Goal: Information Seeking & Learning: Check status

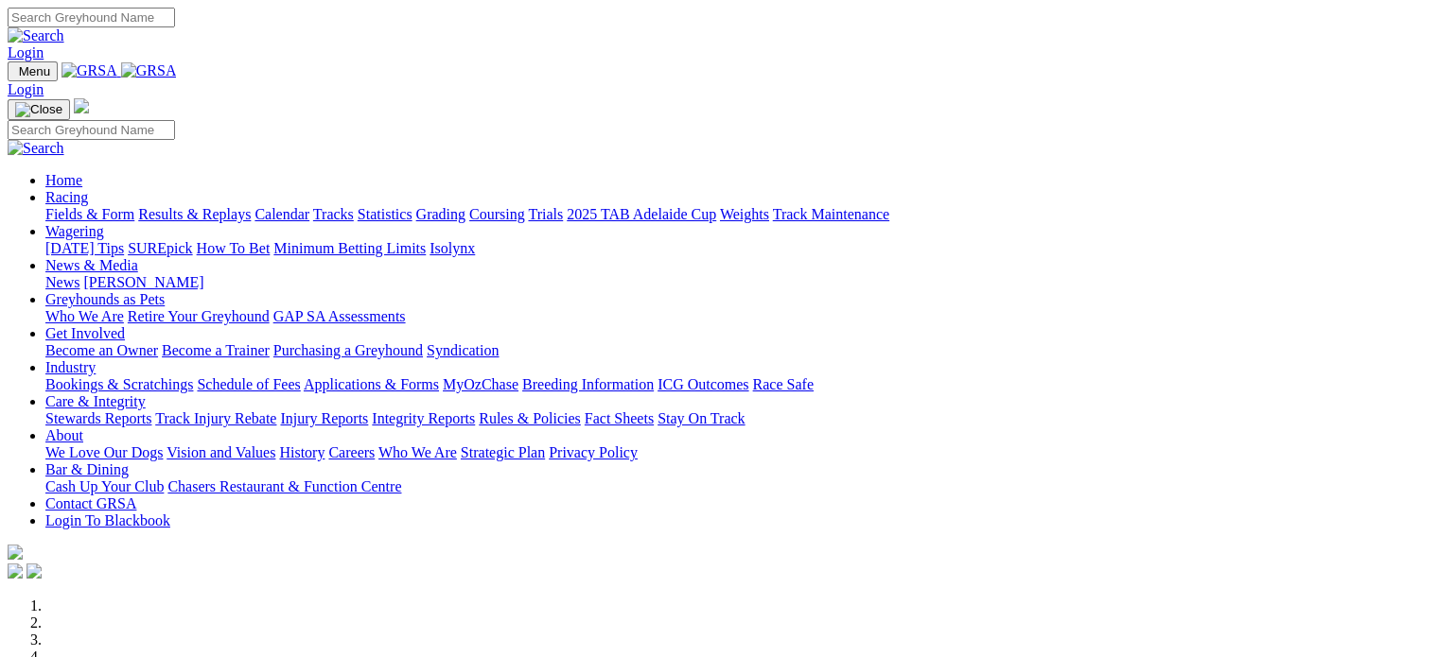
type input "[EMAIL_ADDRESS][DOMAIN_NAME]"
click at [44, 44] on link "Login" at bounding box center [26, 52] width 36 height 16
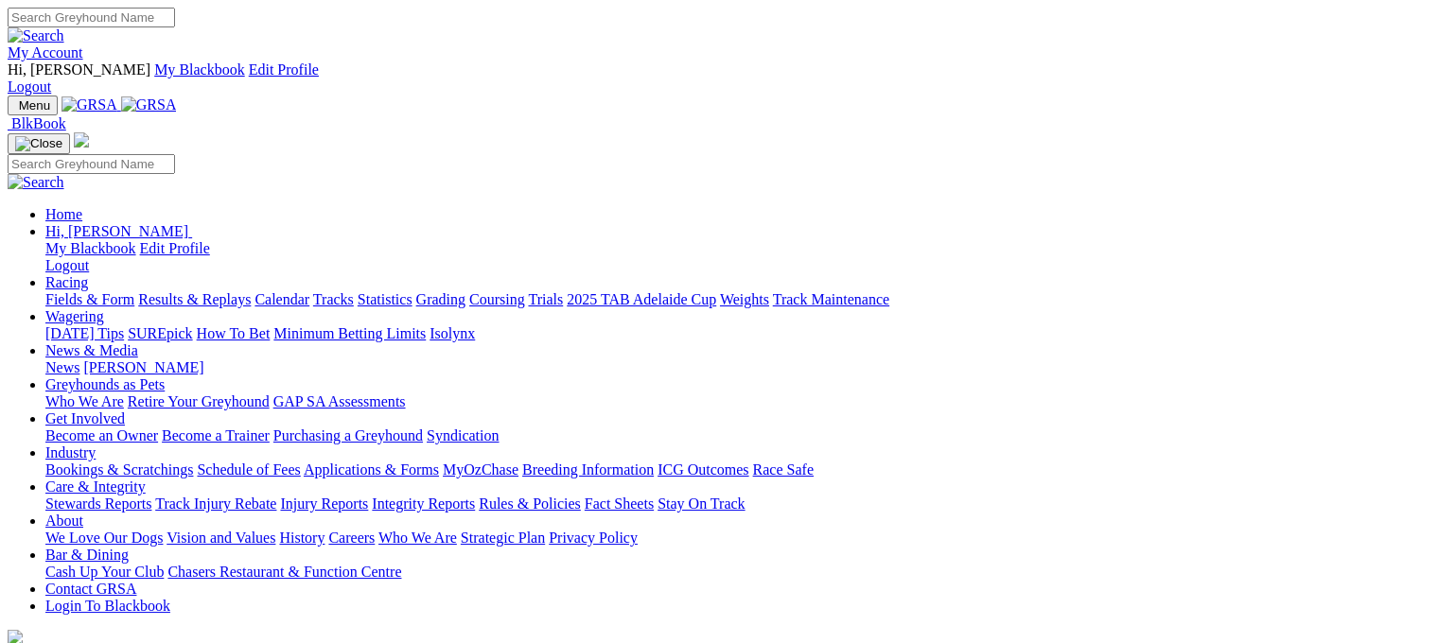
click at [309, 291] on link "Calendar" at bounding box center [281, 299] width 55 height 16
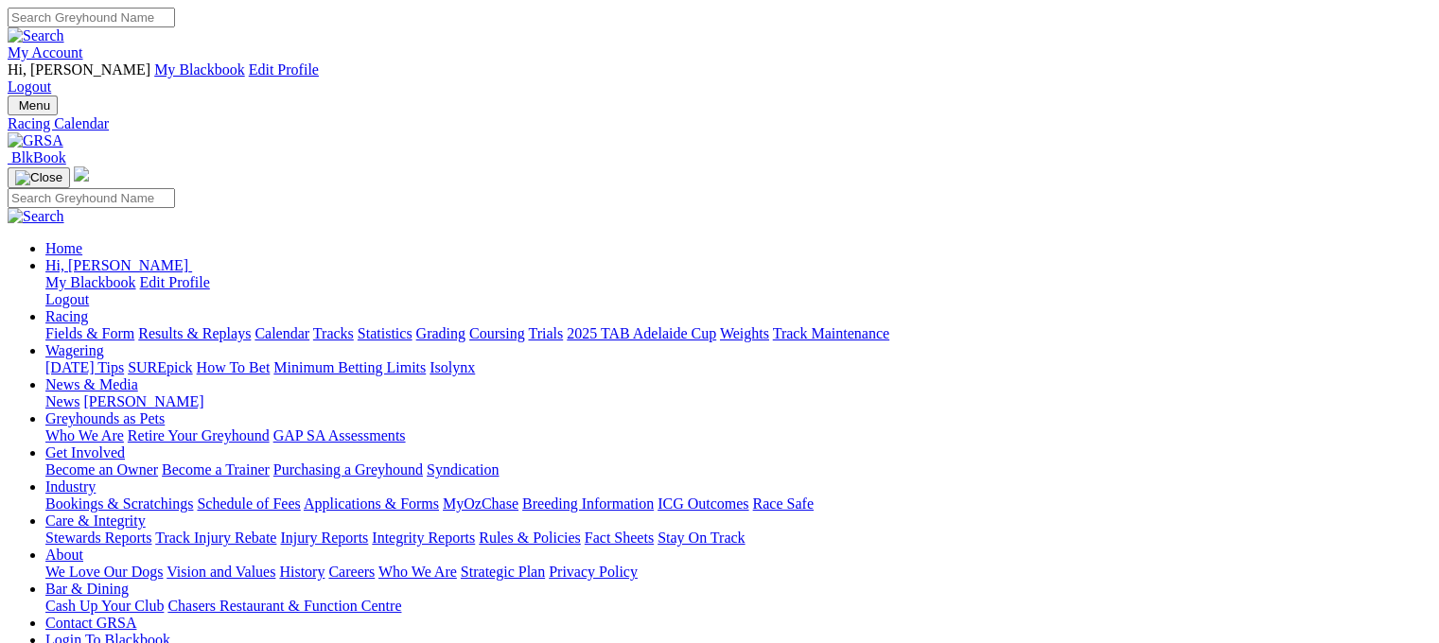
click at [245, 325] on link "Results & Replays" at bounding box center [194, 333] width 113 height 16
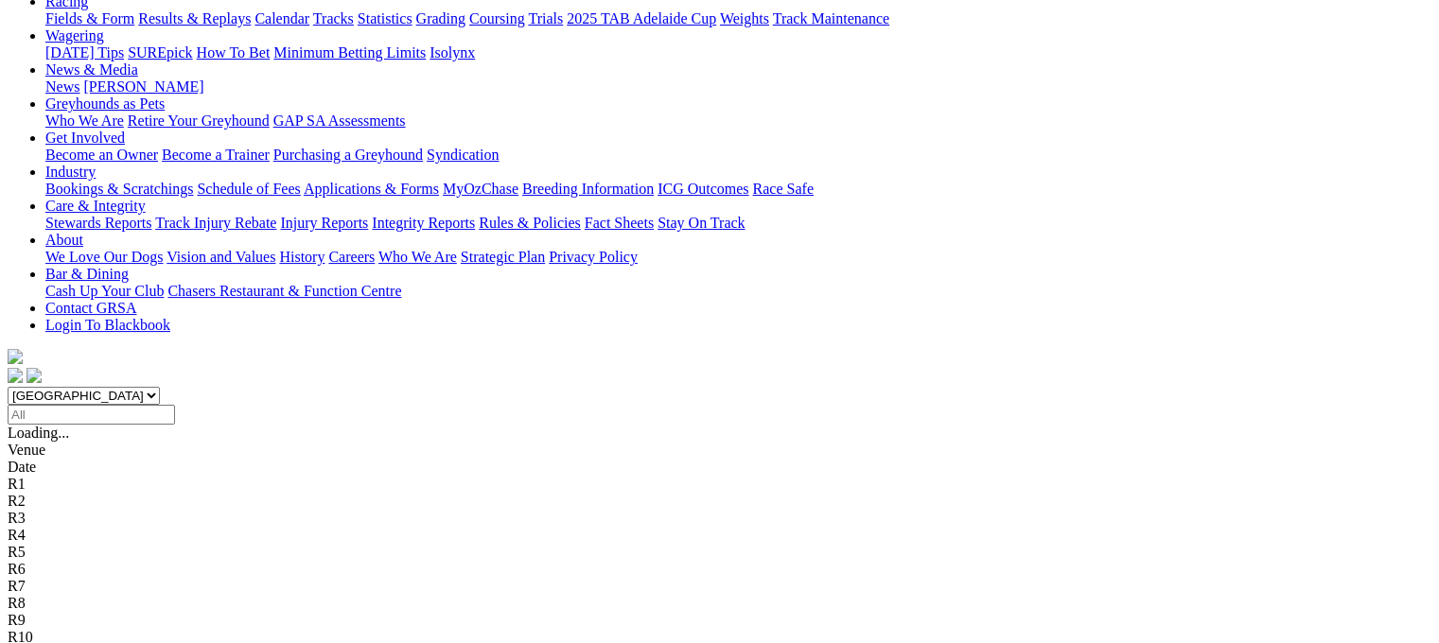
scroll to position [378, 0]
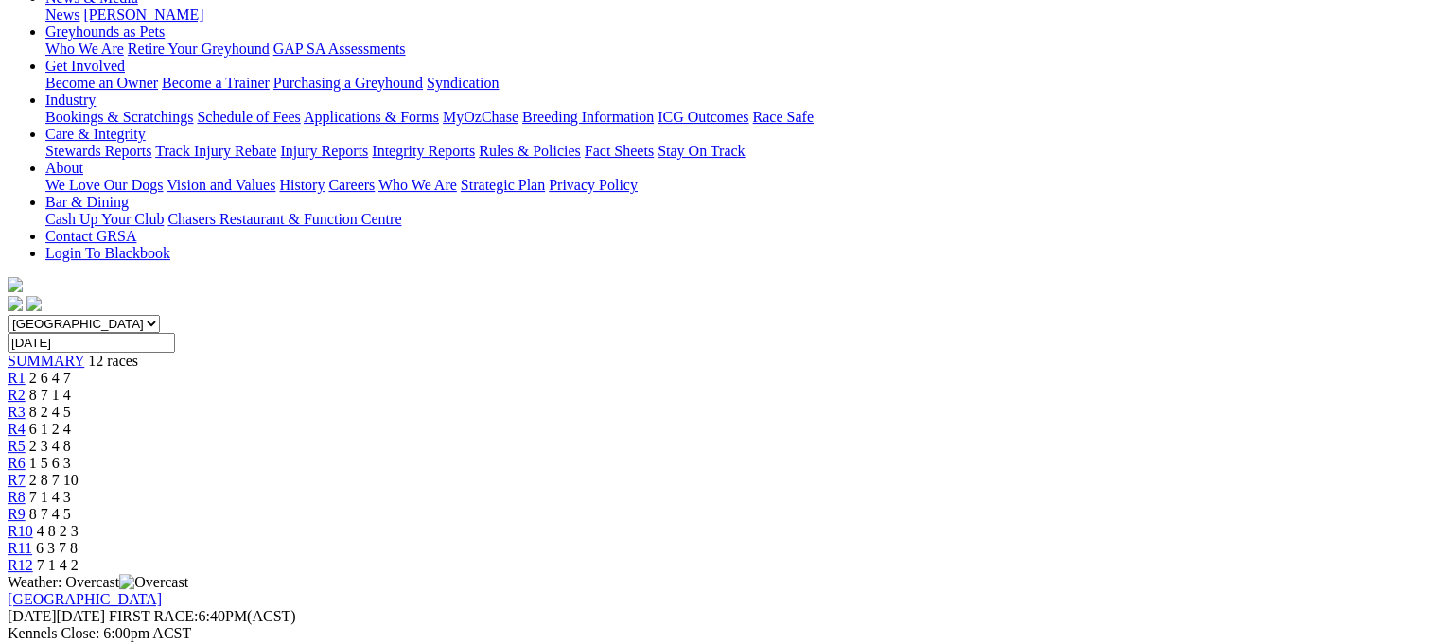
scroll to position [284, 0]
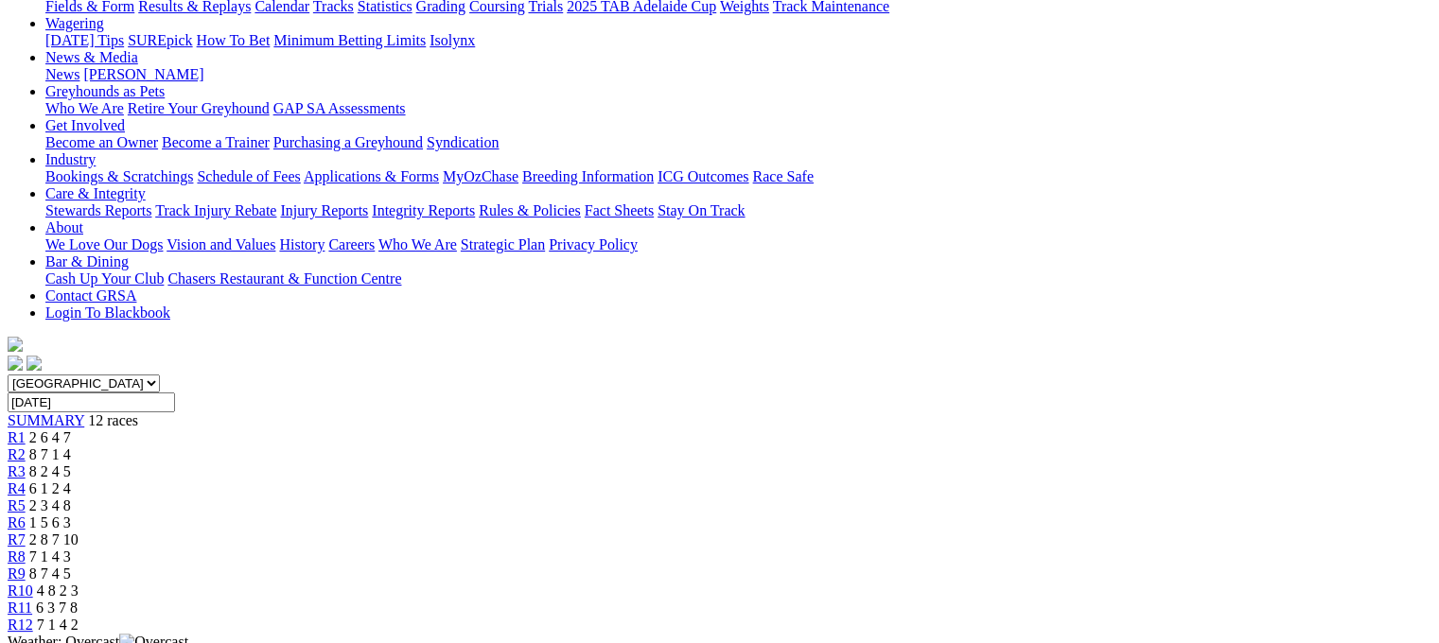
scroll to position [189, 0]
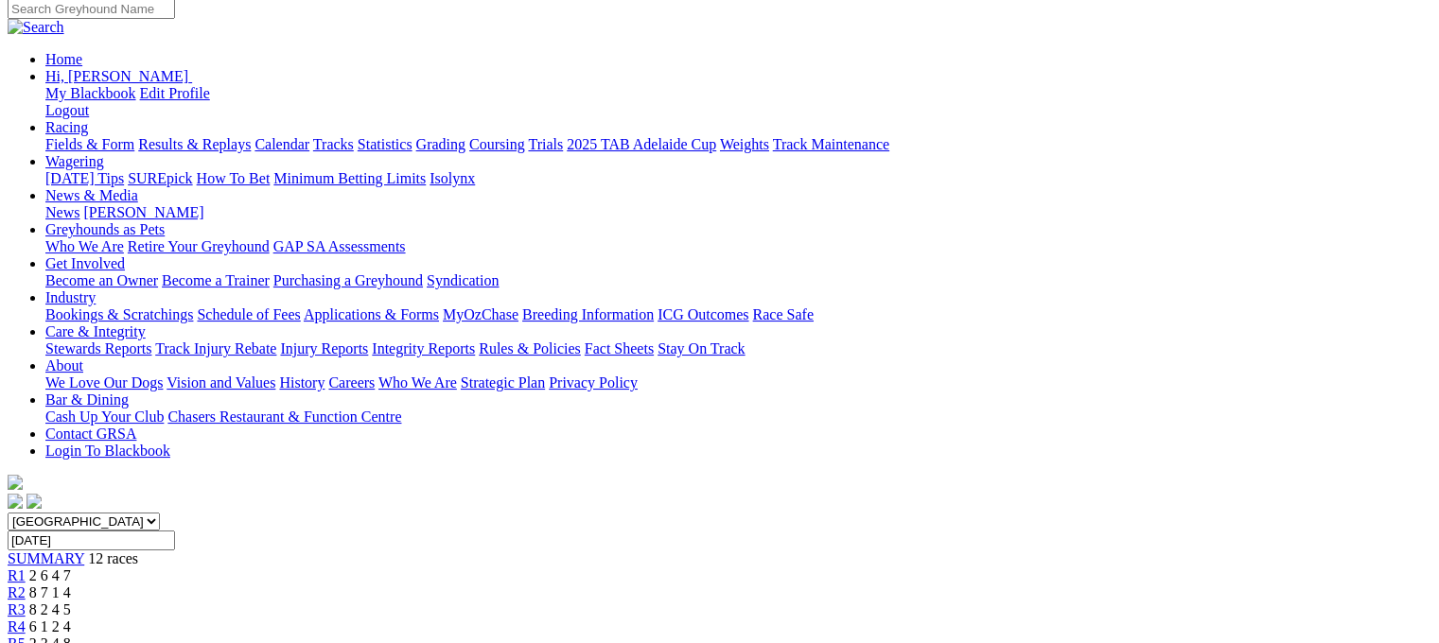
click at [26, 619] on span "R4" at bounding box center [17, 627] width 18 height 16
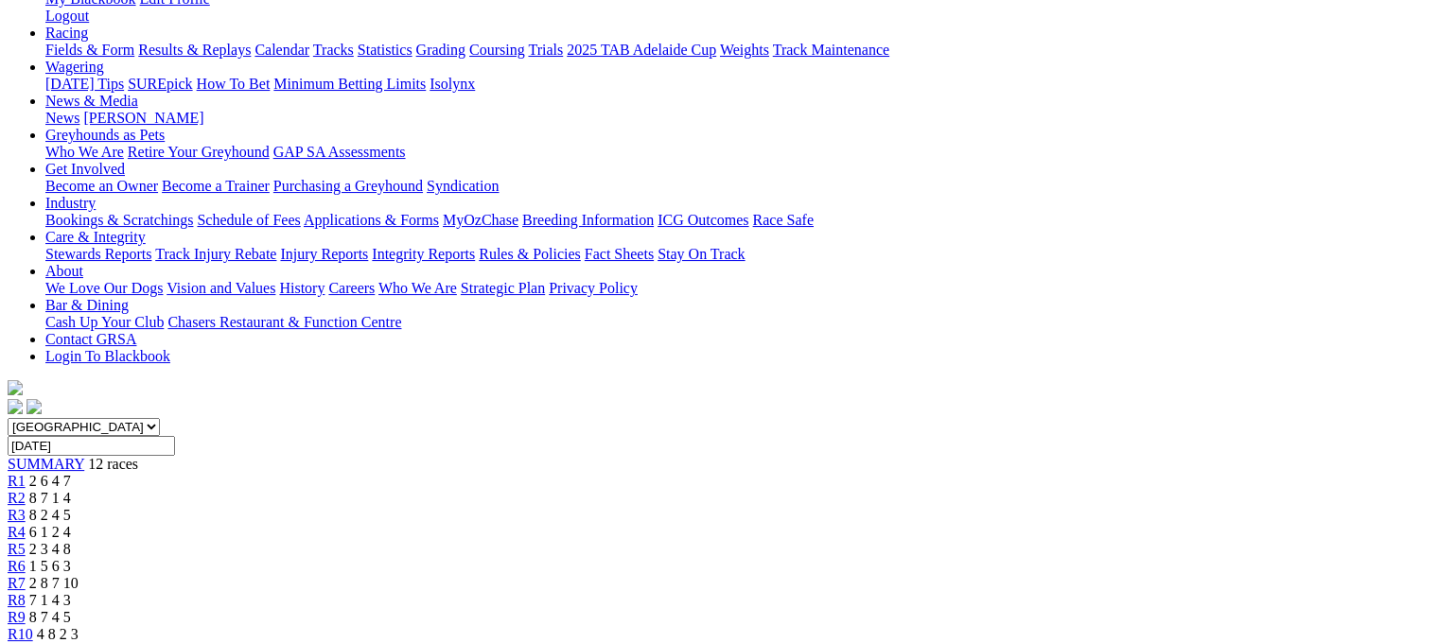
scroll to position [189, 0]
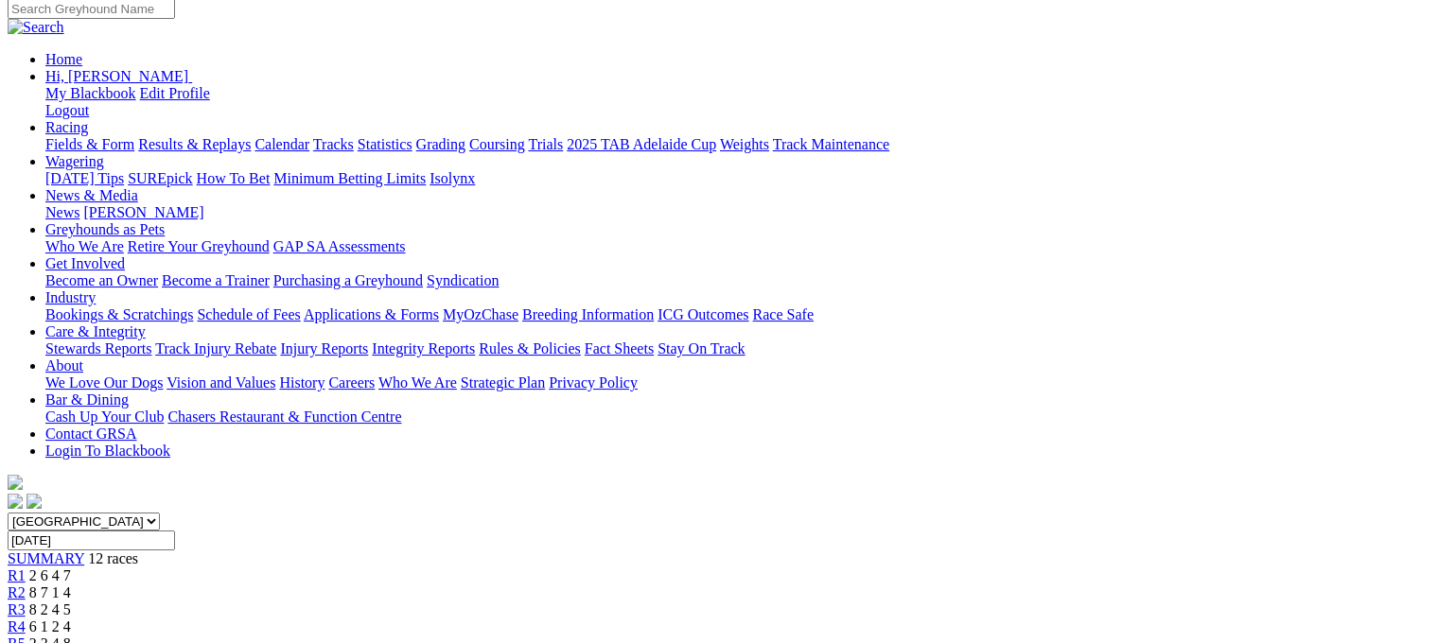
click at [649, 636] on div "R5 2 3 4 8" at bounding box center [720, 644] width 1424 height 17
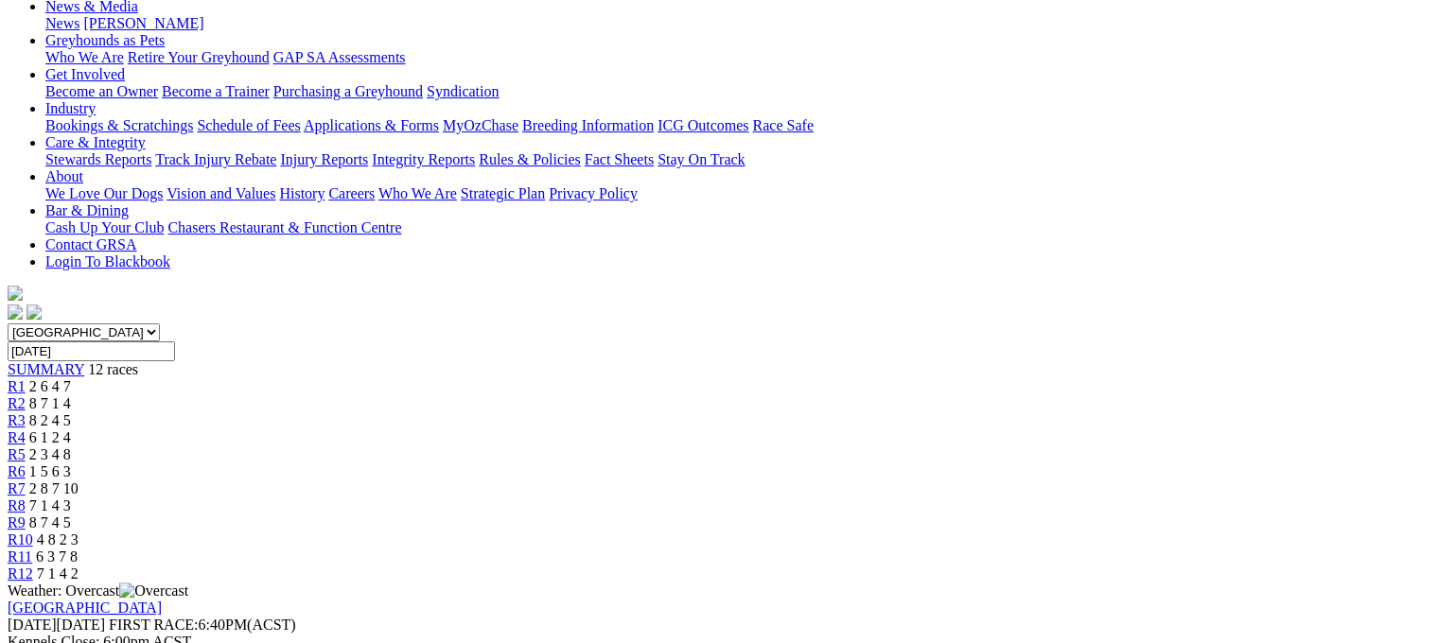
scroll to position [189, 0]
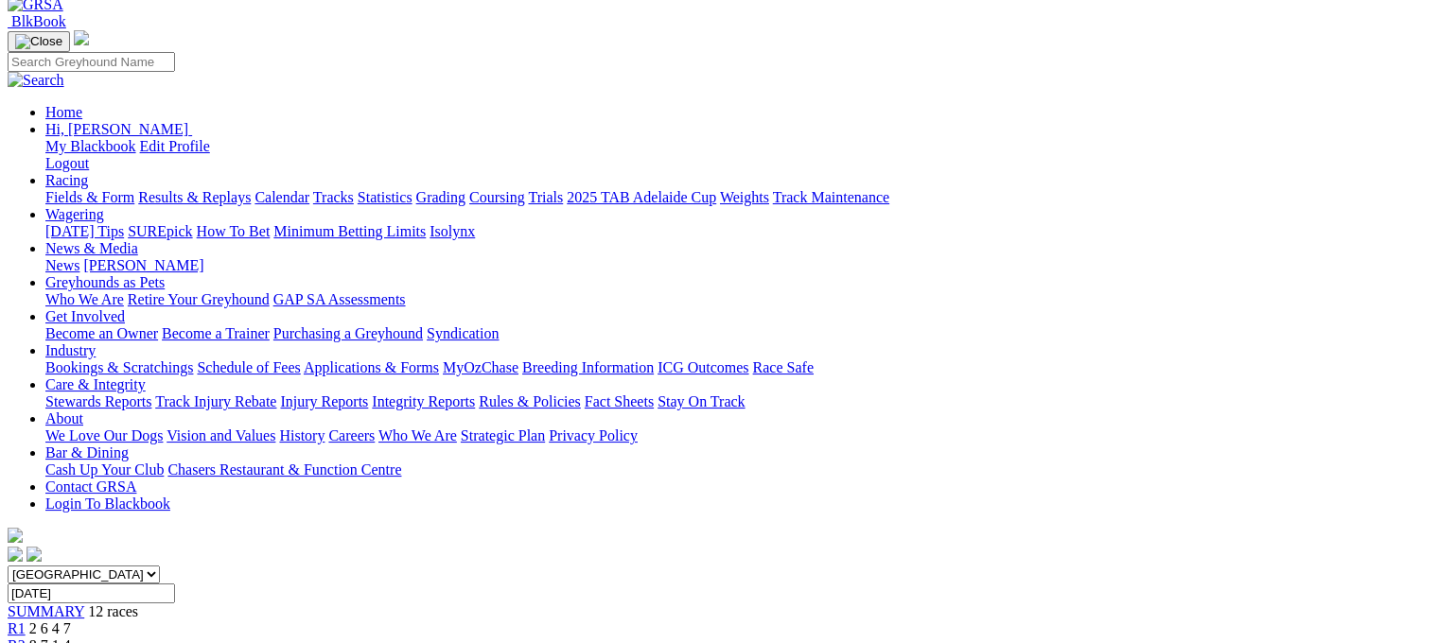
scroll to position [95, 0]
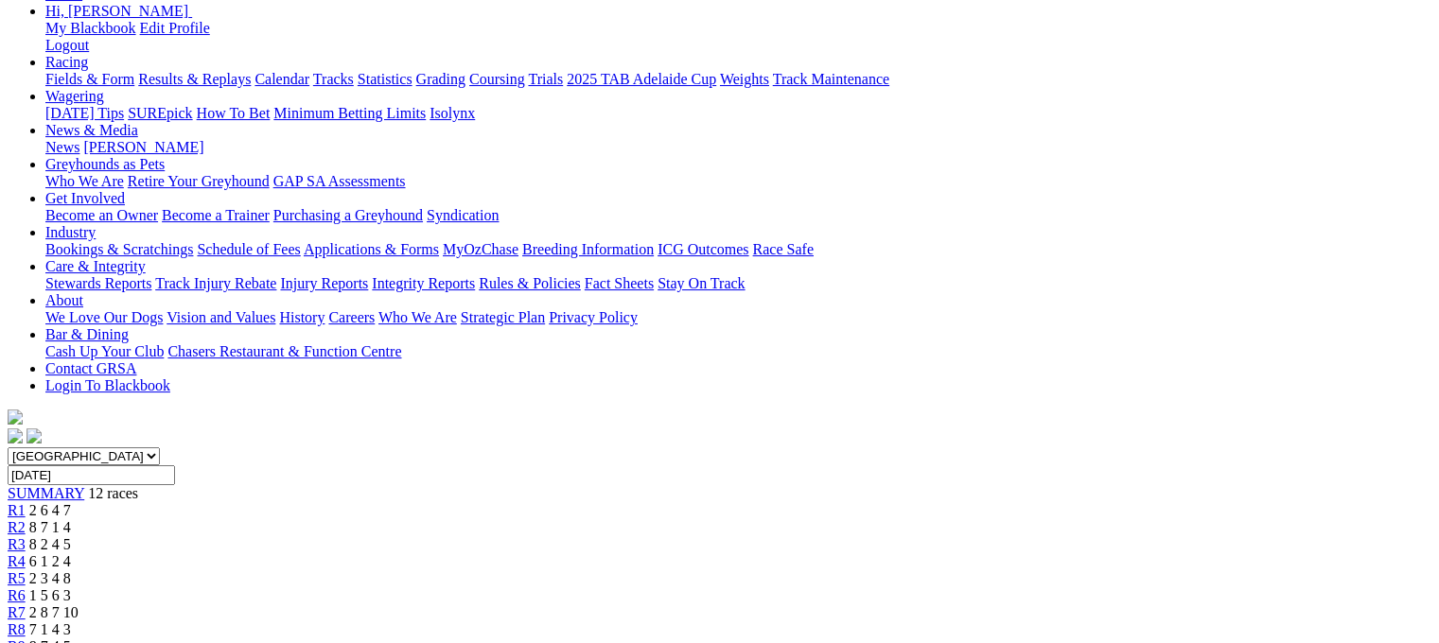
scroll to position [378, 0]
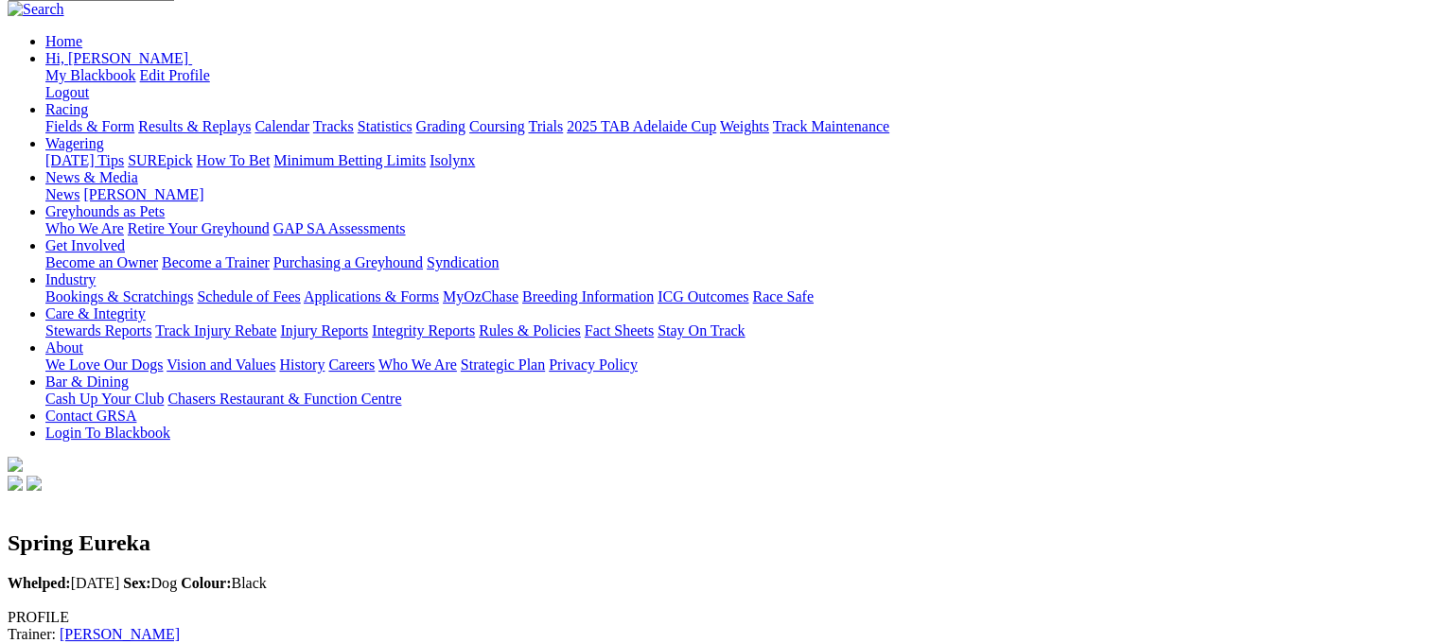
scroll to position [189, 0]
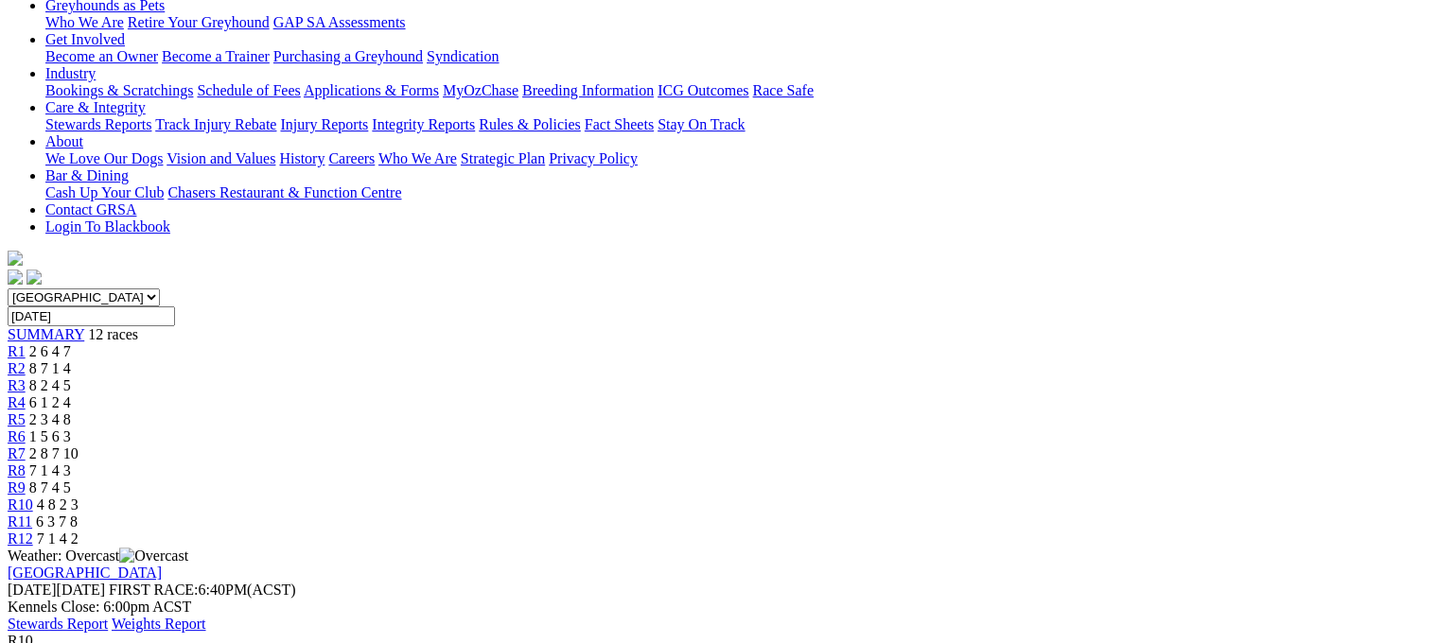
scroll to position [95, 0]
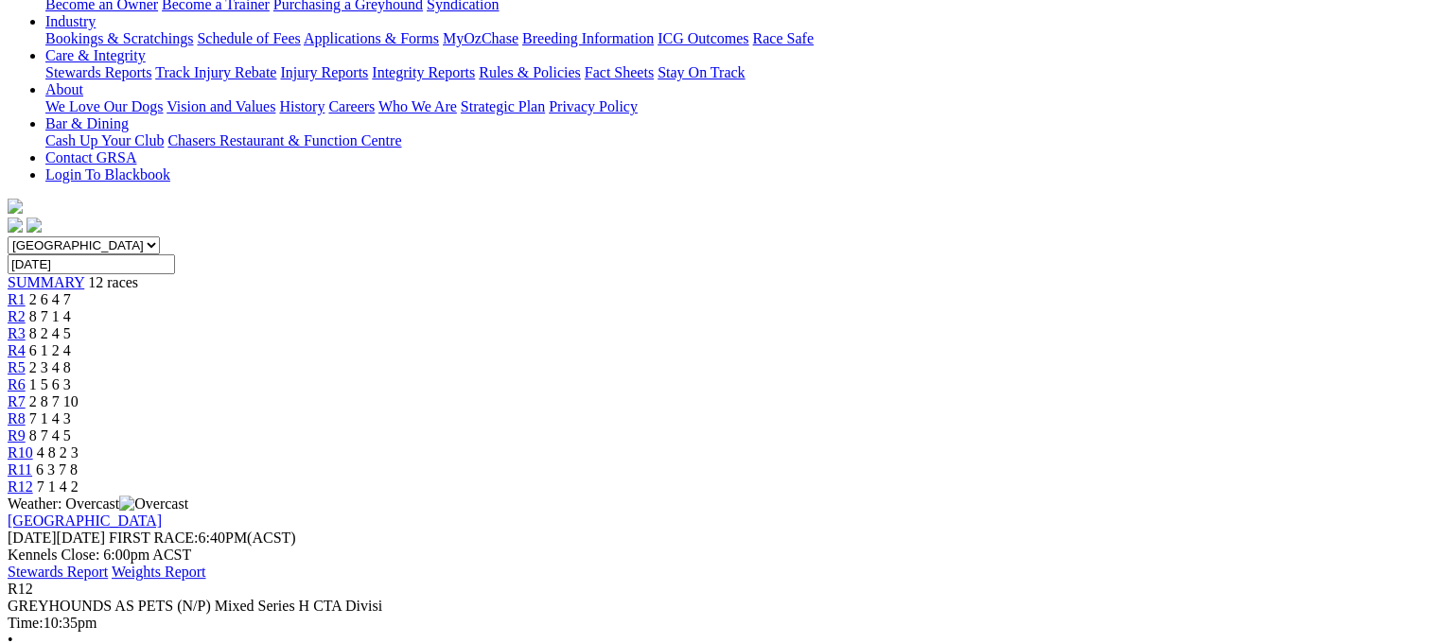
scroll to position [473, 0]
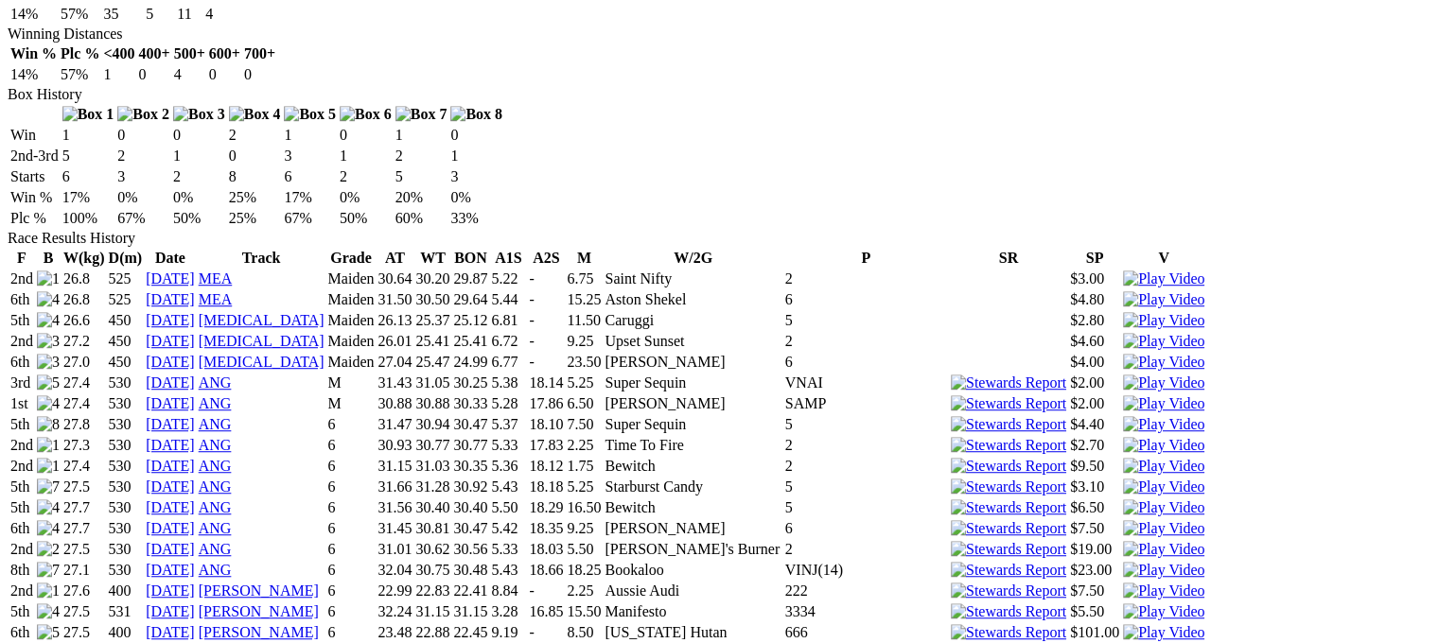
scroll to position [1419, 0]
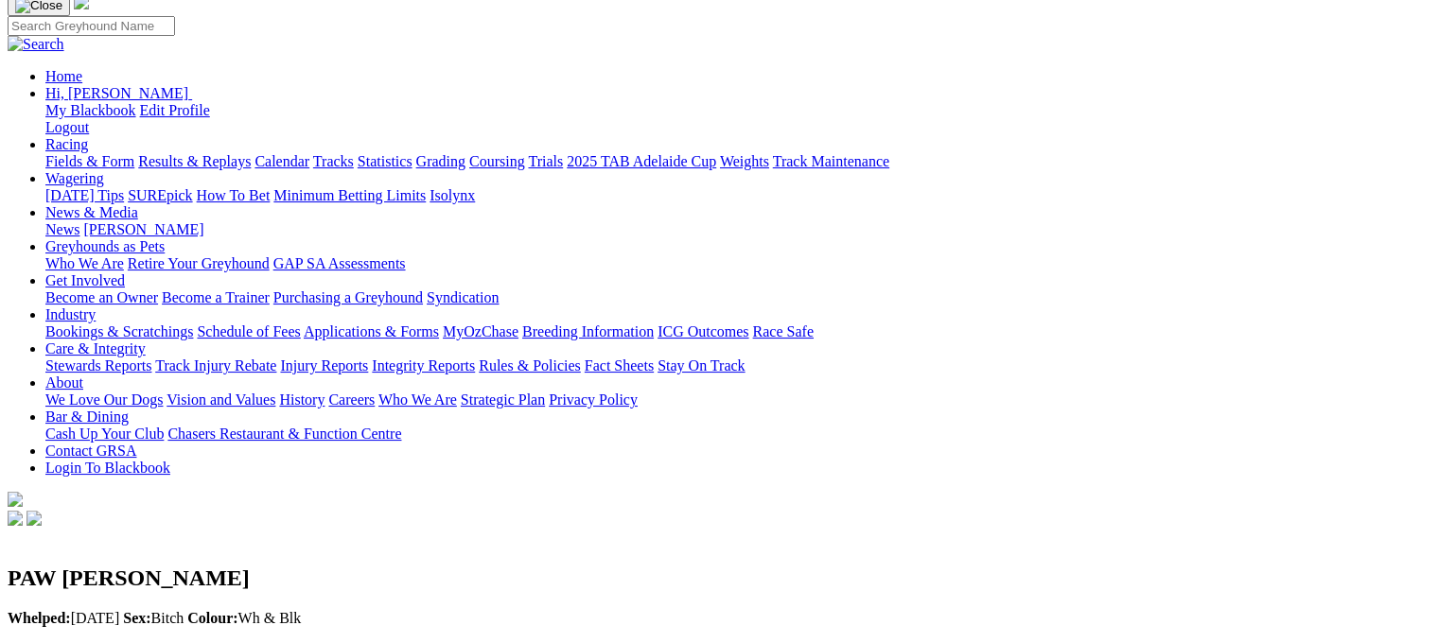
scroll to position [0, 0]
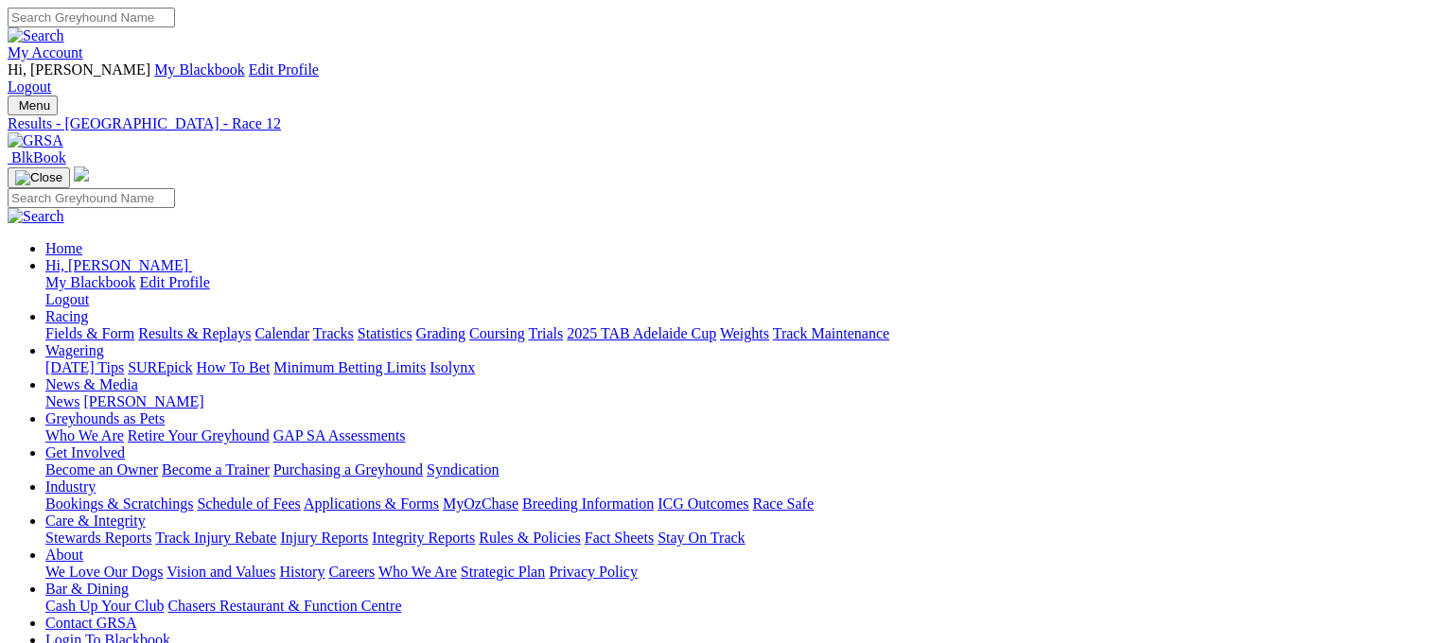
click at [309, 325] on link "Calendar" at bounding box center [281, 333] width 55 height 16
